Goal: Information Seeking & Learning: Check status

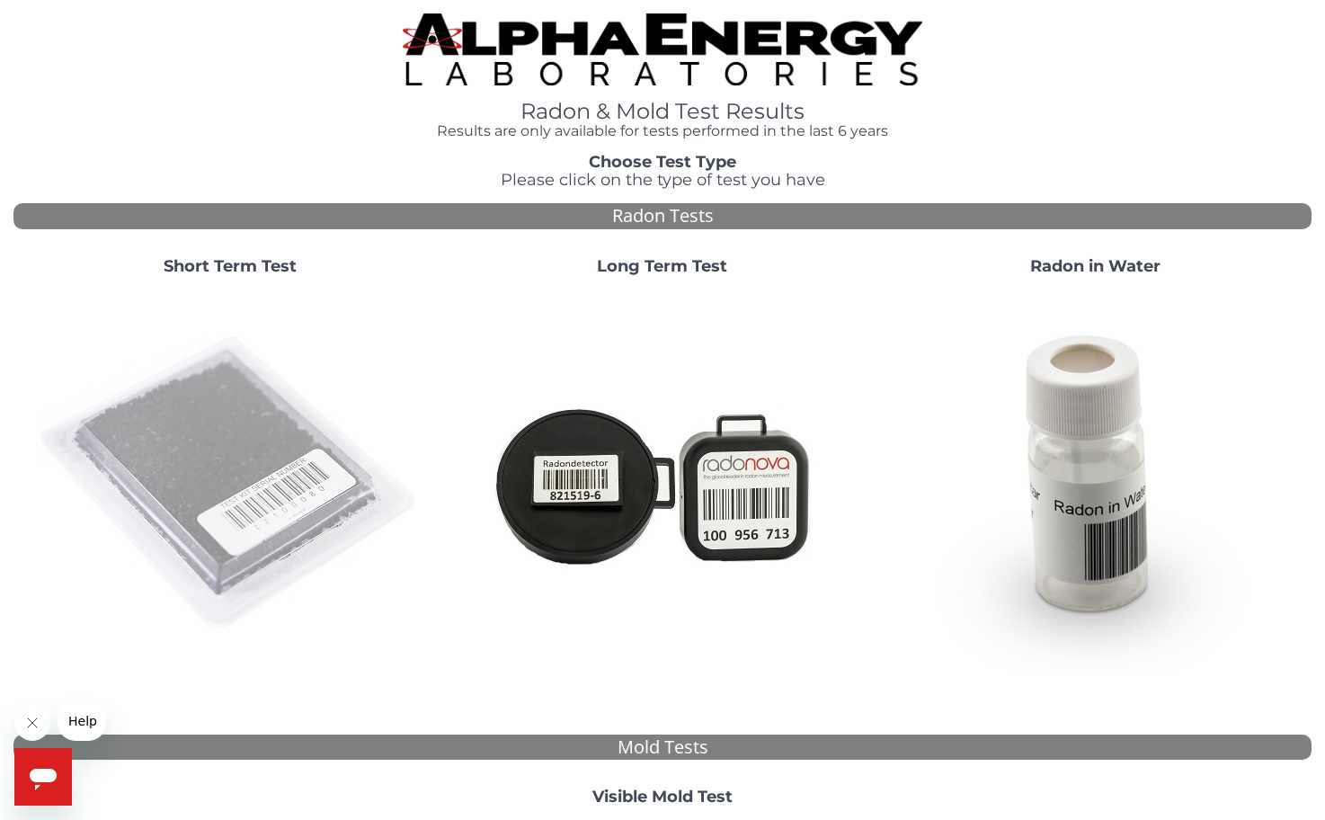
click at [270, 511] on img at bounding box center [230, 483] width 386 height 386
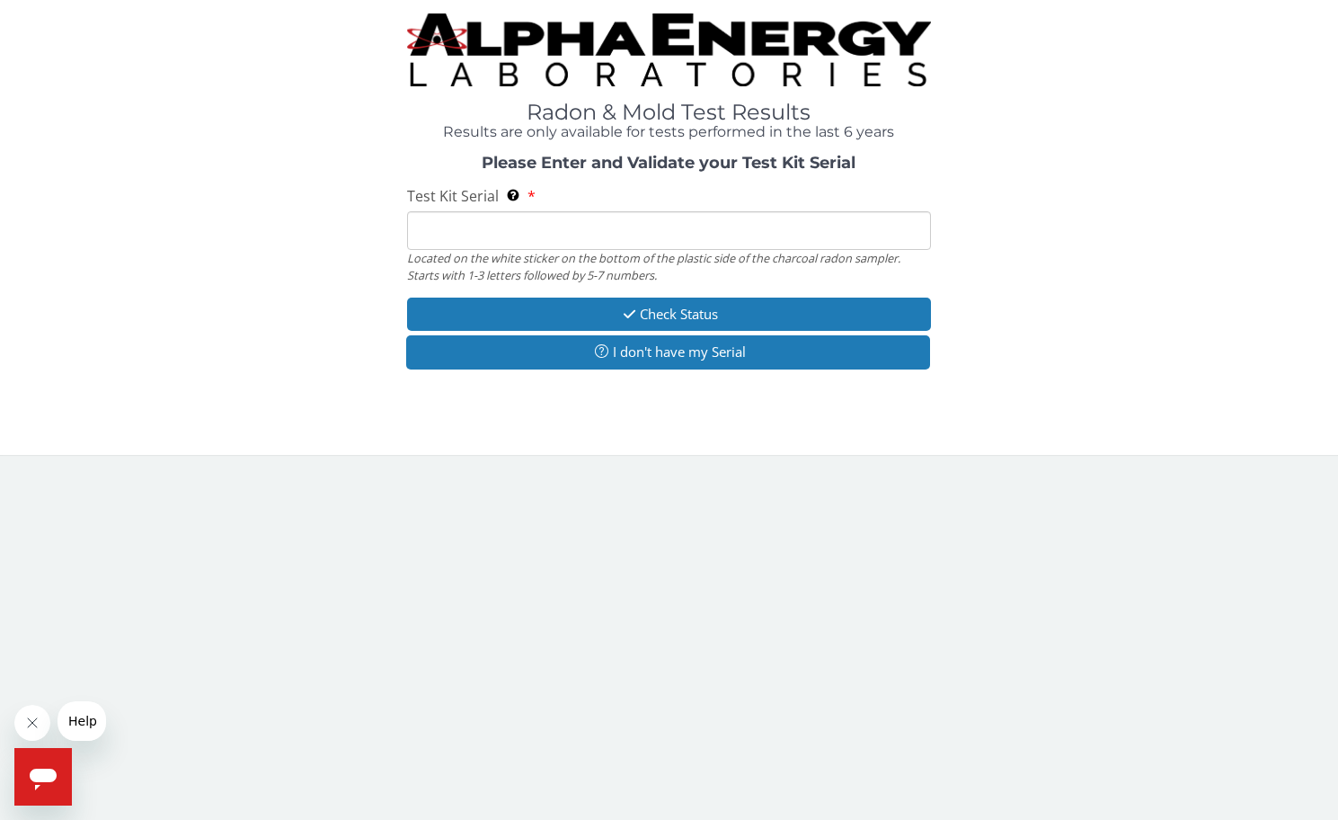
click at [568, 227] on input "Test Kit Serial Located on the white sticker on the bottom of the plastic side …" at bounding box center [669, 230] width 525 height 39
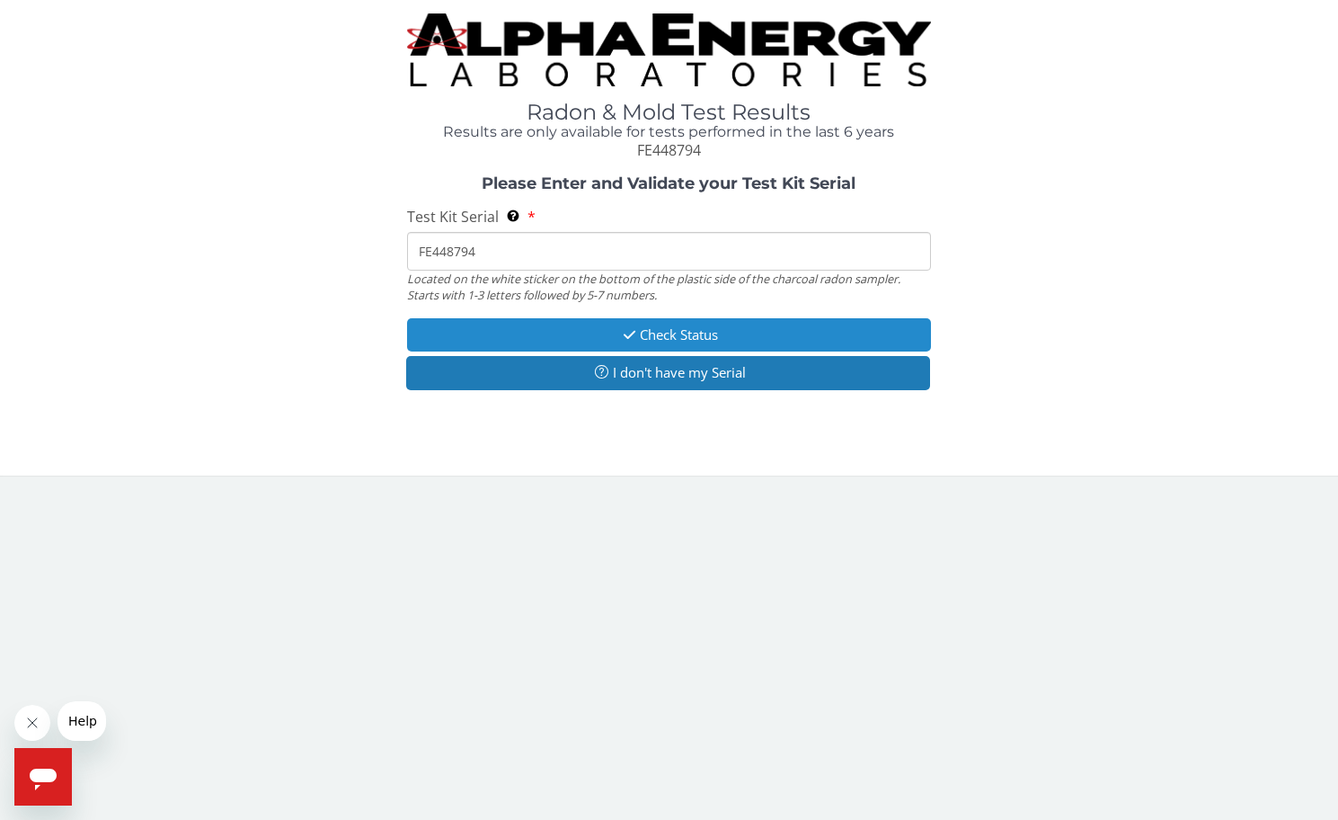
type input "FE448794"
click at [733, 335] on button "Check Status" at bounding box center [669, 334] width 525 height 33
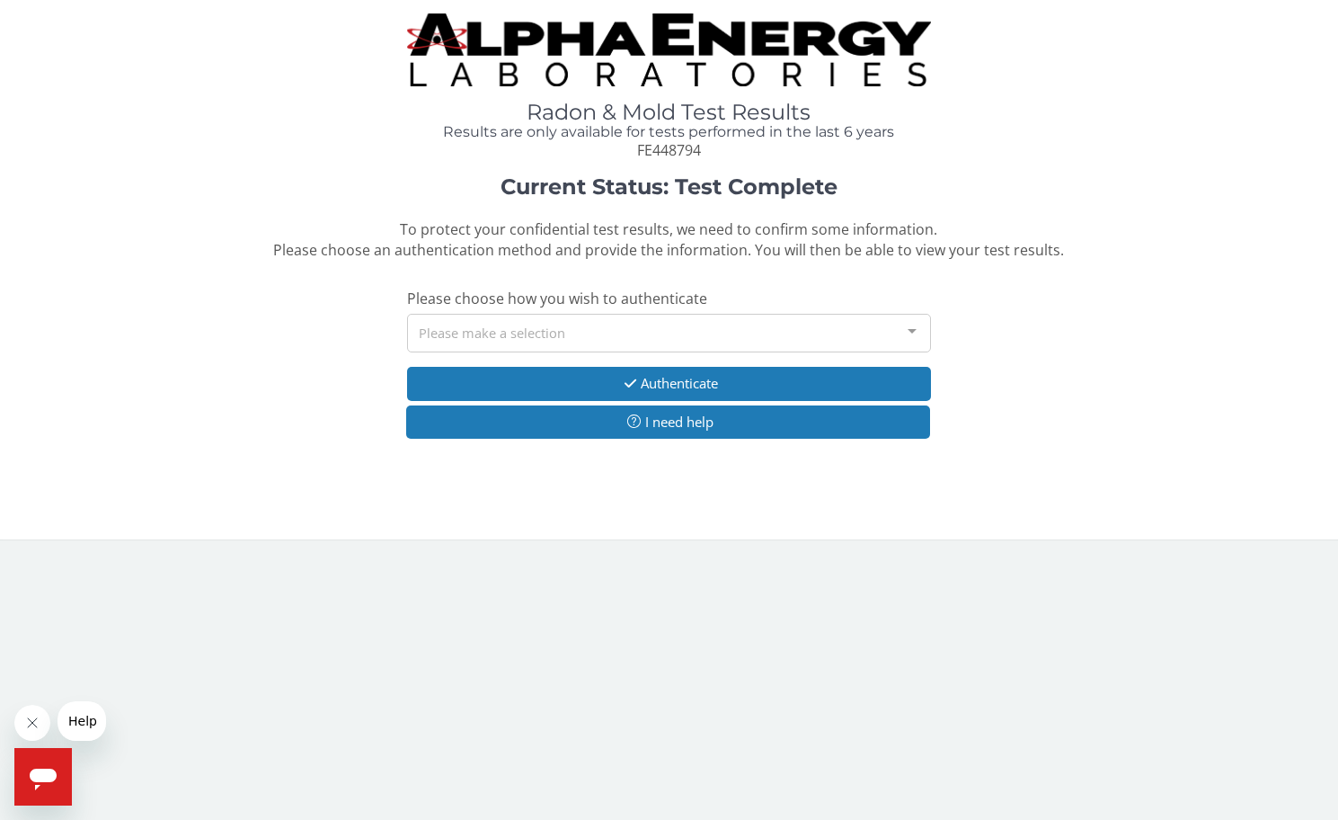
click at [733, 335] on div "Please make a selection" at bounding box center [669, 333] width 525 height 39
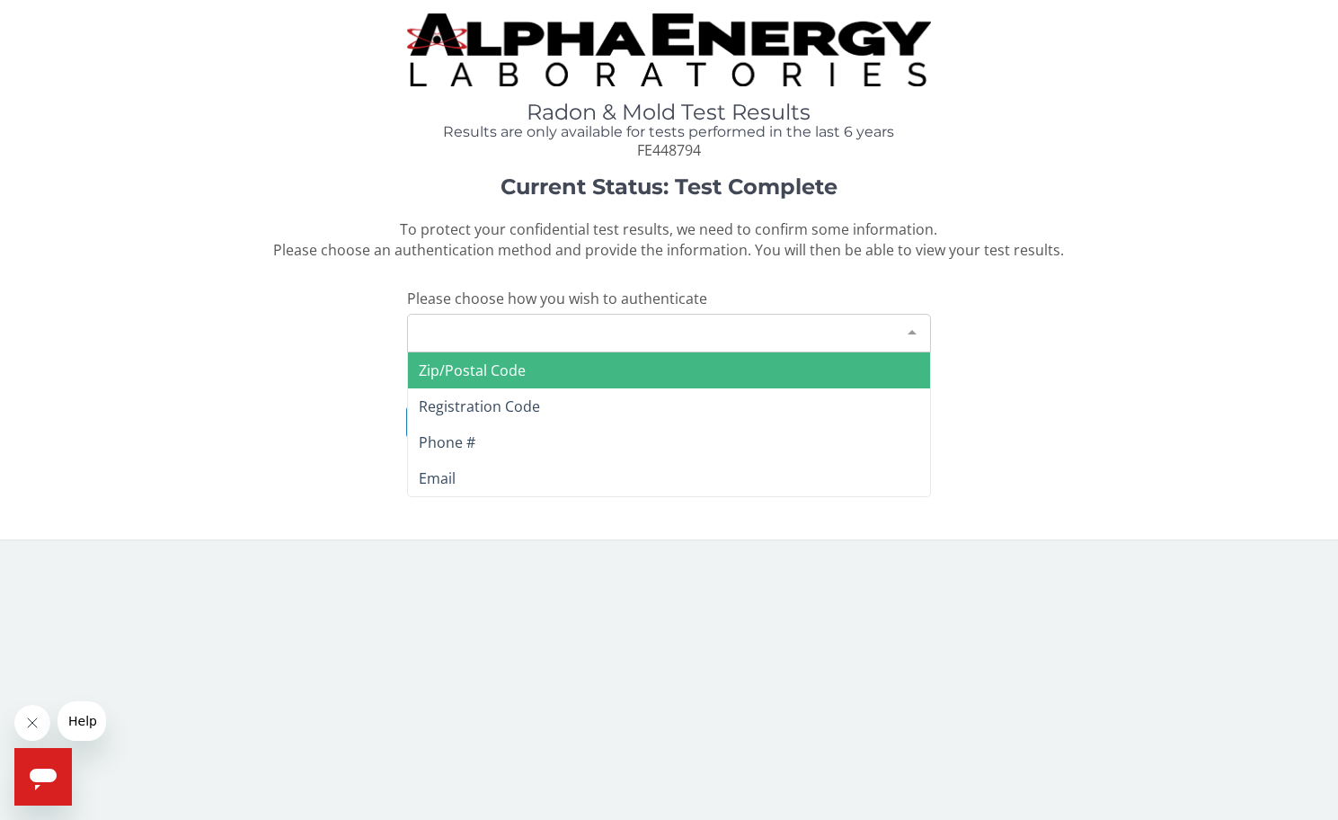
click at [727, 369] on span "Zip/Postal Code" at bounding box center [669, 370] width 523 height 36
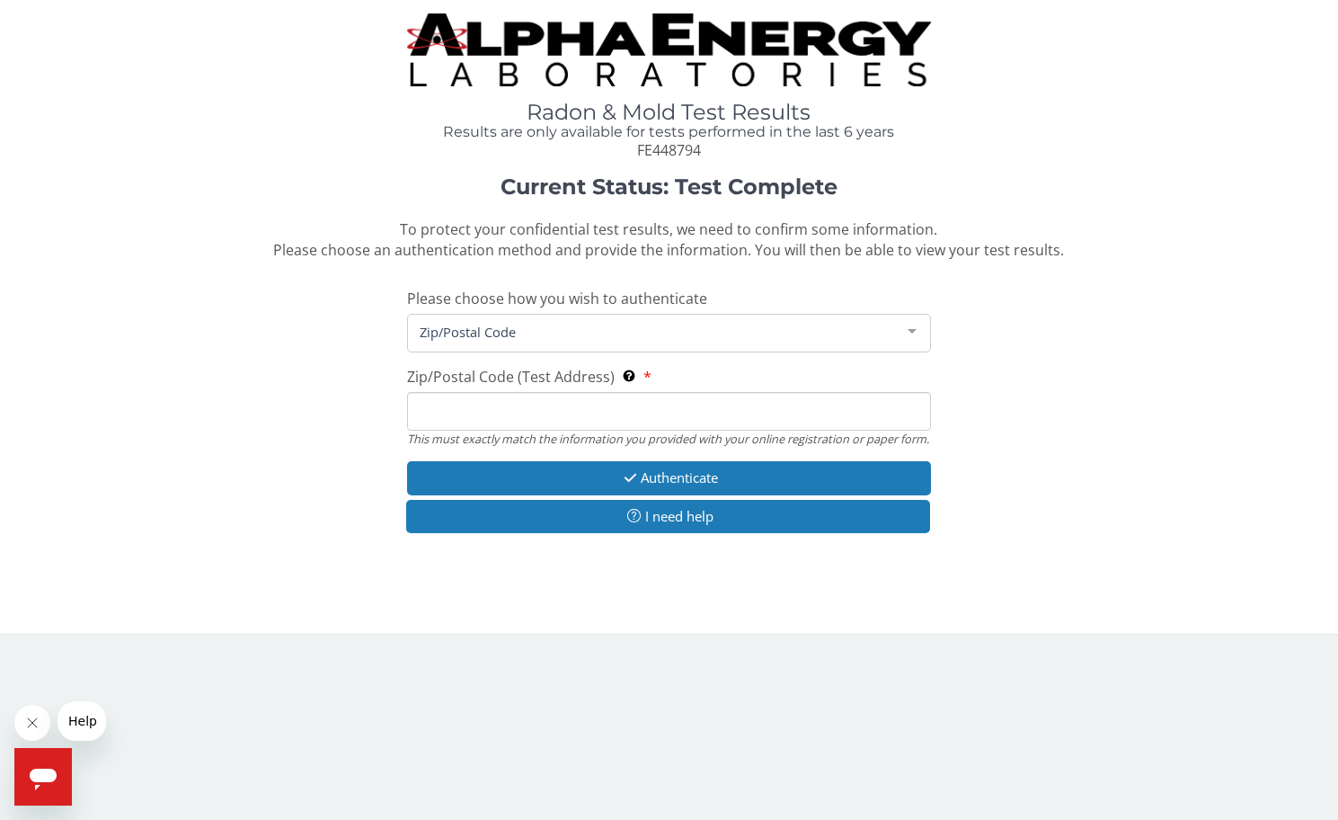
click at [703, 411] on input "Zip/Postal Code (Test Address) This must exactly match the information you prov…" at bounding box center [669, 411] width 525 height 39
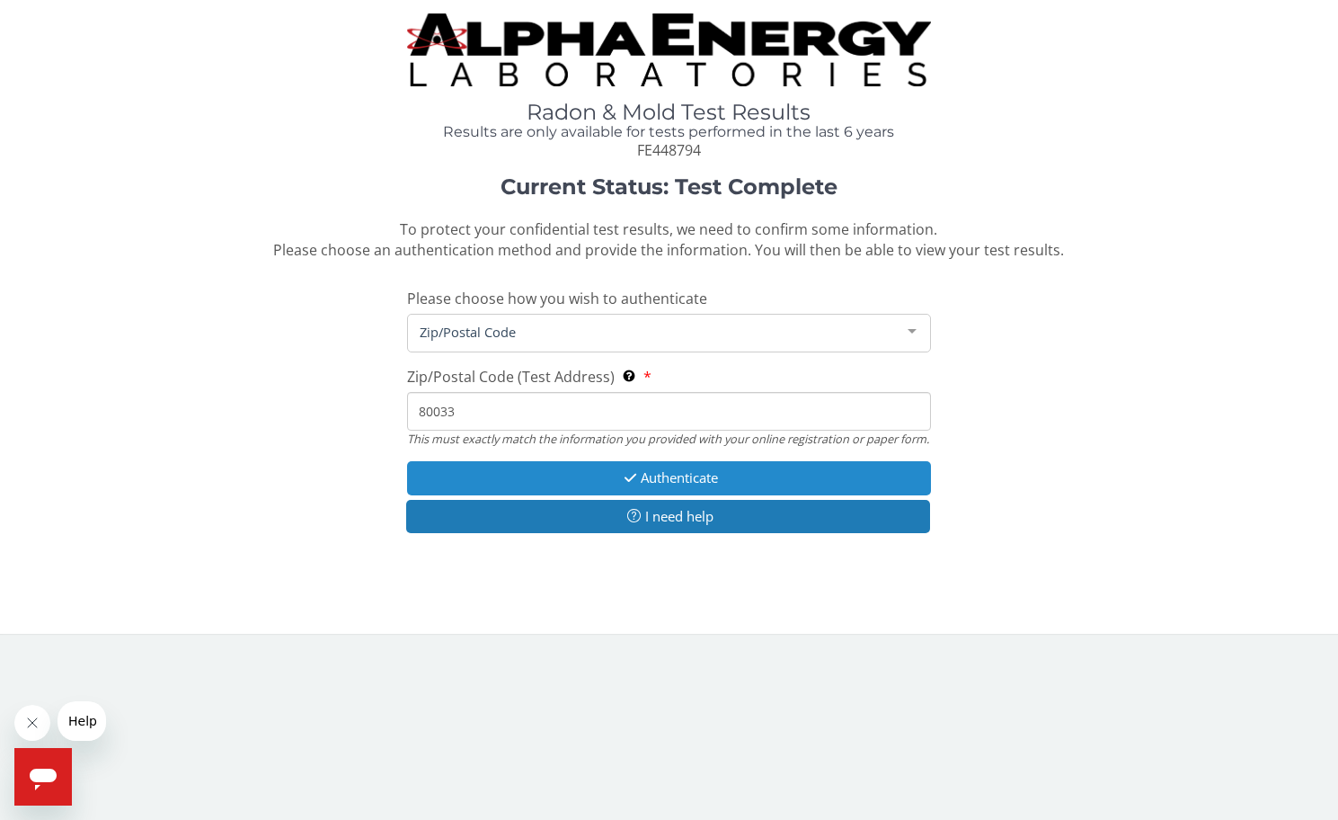
type input "80033"
click at [739, 494] on button "Authenticate" at bounding box center [669, 477] width 525 height 33
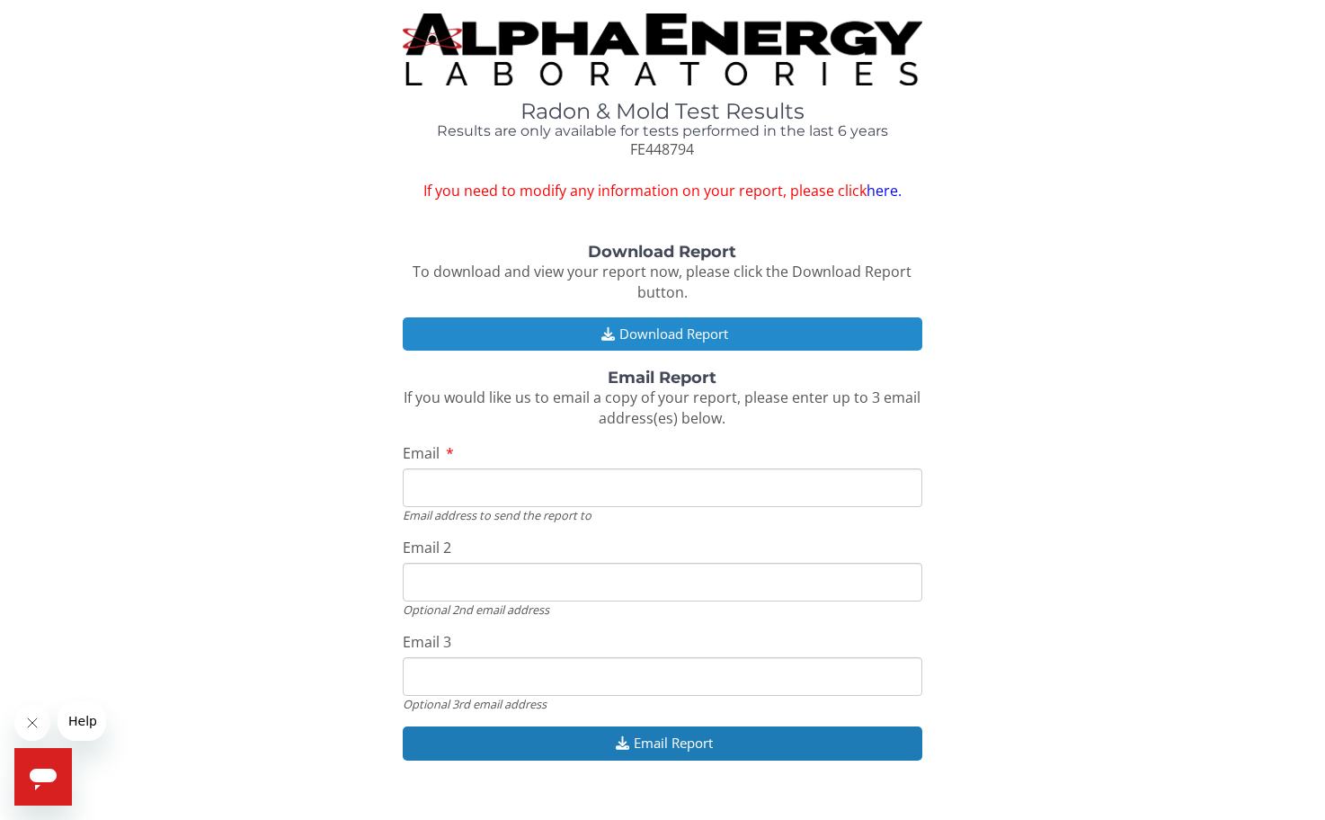
click at [738, 327] on button "Download Report" at bounding box center [662, 333] width 519 height 33
